Goal: Information Seeking & Learning: Learn about a topic

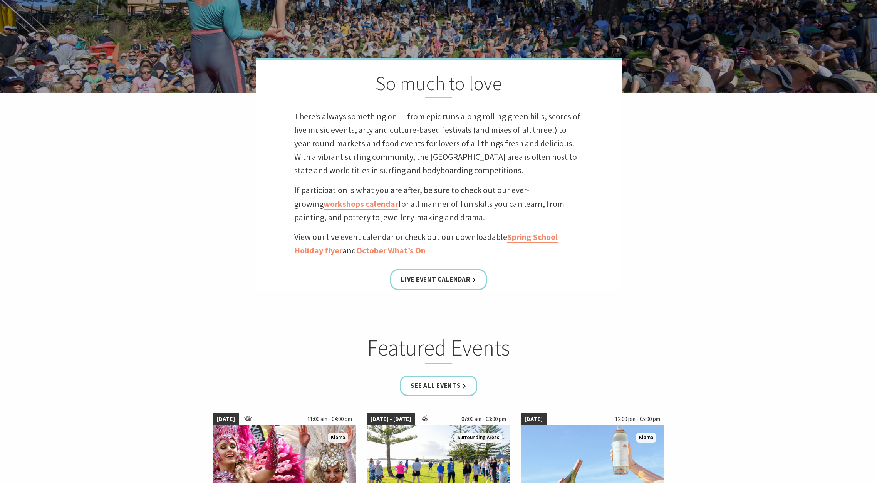
scroll to position [539, 0]
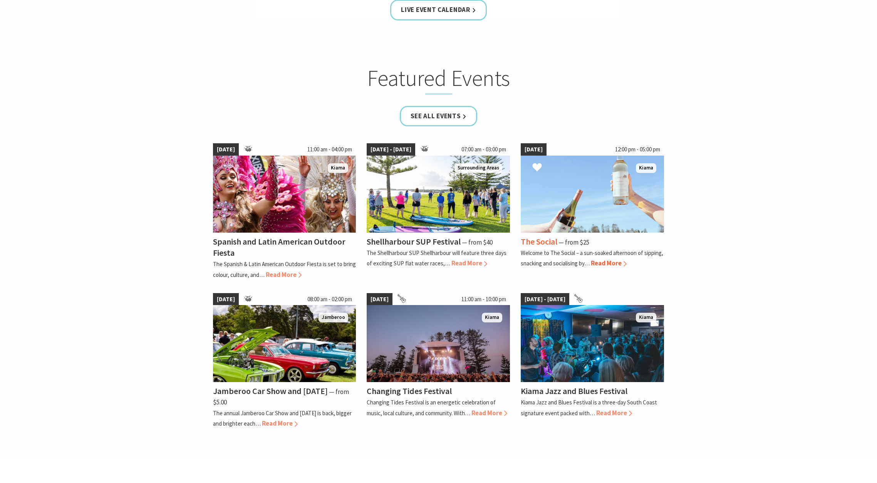
click at [615, 263] on span "Read More" at bounding box center [609, 263] width 36 height 8
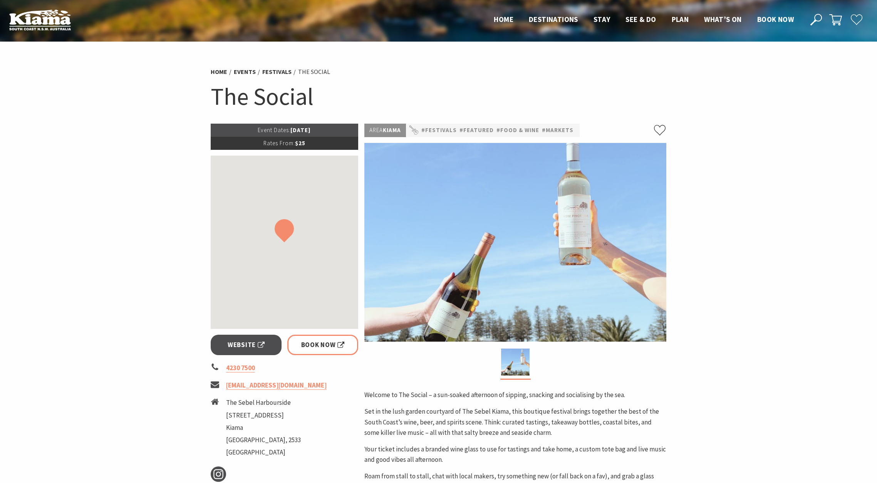
scroll to position [270, 0]
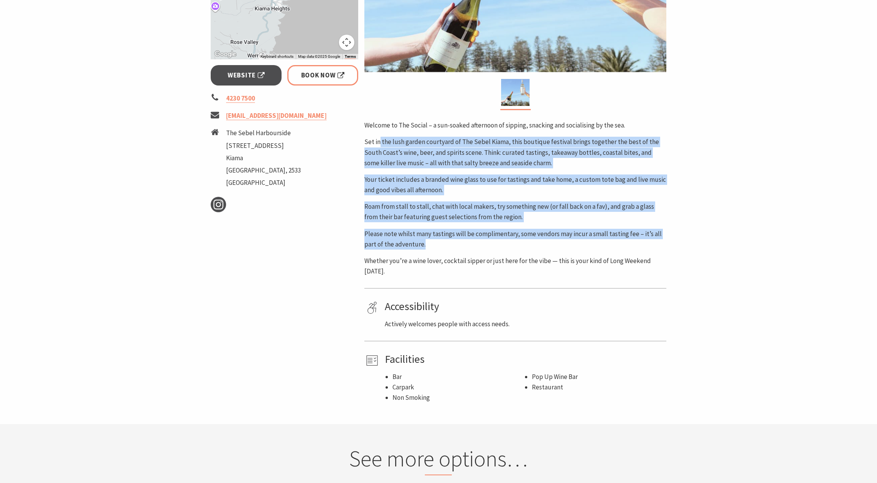
drag, startPoint x: 381, startPoint y: 147, endPoint x: 469, endPoint y: 241, distance: 128.9
click at [469, 241] on div "Welcome to The Social – a sun-soaked afternoon of sipping, snacking and sociali…" at bounding box center [516, 198] width 302 height 156
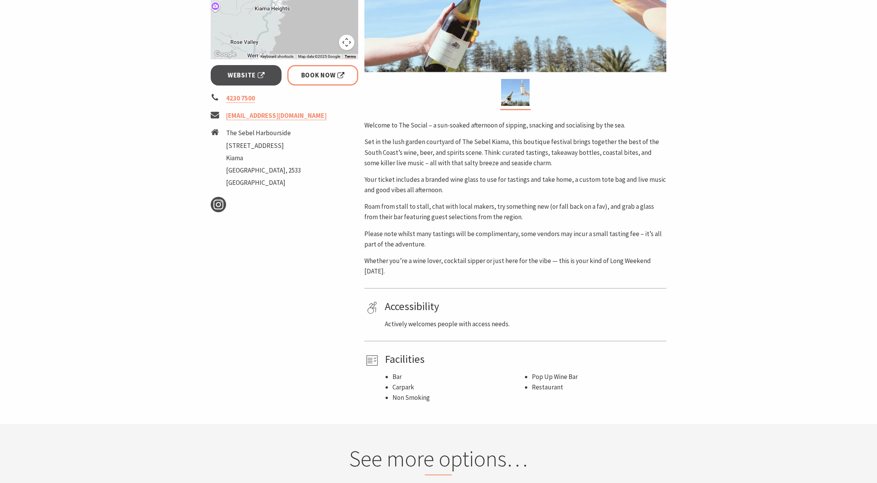
click at [463, 256] on p "Whether you’re a wine lover, cocktail sipper or just here for the vibe — this i…" at bounding box center [516, 266] width 302 height 21
click at [455, 265] on p "Whether you’re a wine lover, cocktail sipper or just here for the vibe — this i…" at bounding box center [516, 266] width 302 height 21
click at [618, 327] on p "Actively welcomes people with access needs." at bounding box center [524, 324] width 279 height 10
